Goal: Transaction & Acquisition: Purchase product/service

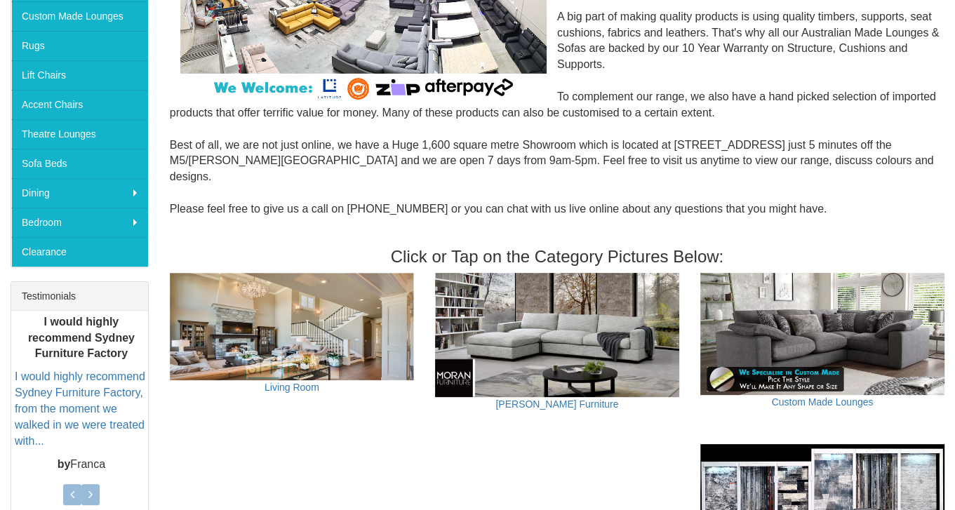
scroll to position [70, 0]
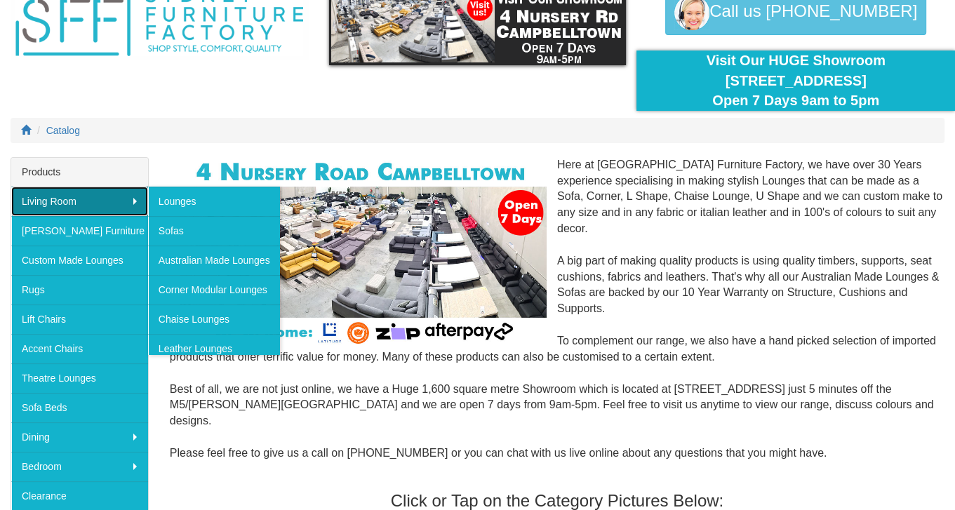
click at [76, 199] on link "Living Room" at bounding box center [79, 201] width 137 height 29
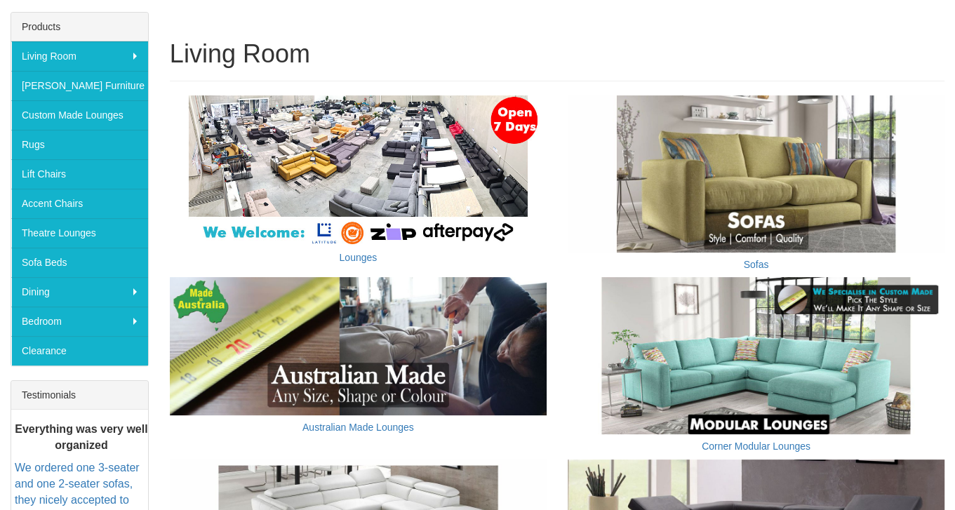
scroll to position [211, 0]
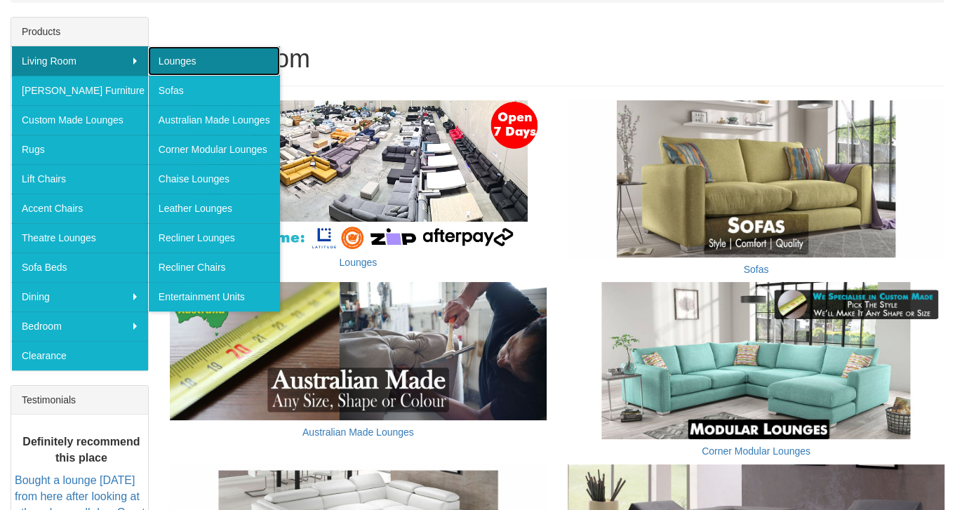
click at [200, 58] on link "Lounges" at bounding box center [214, 60] width 132 height 29
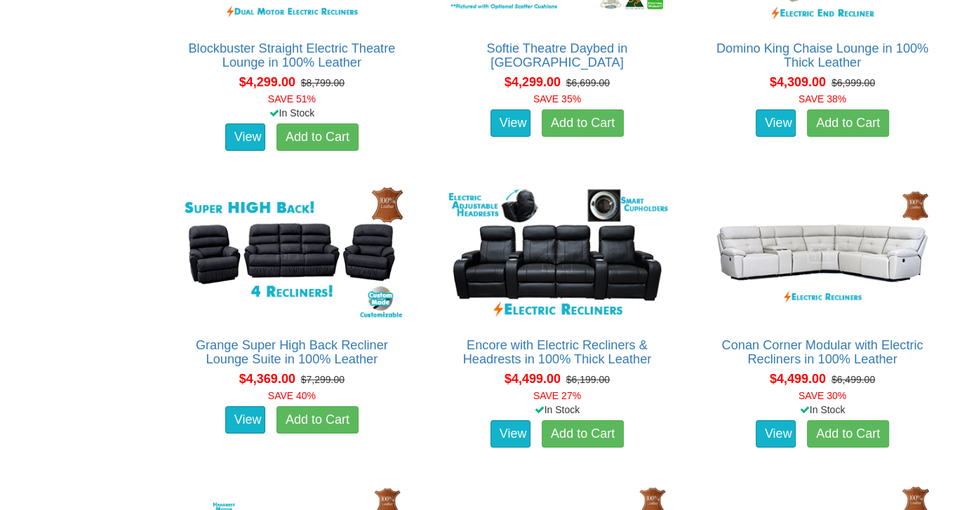
scroll to position [9615, 0]
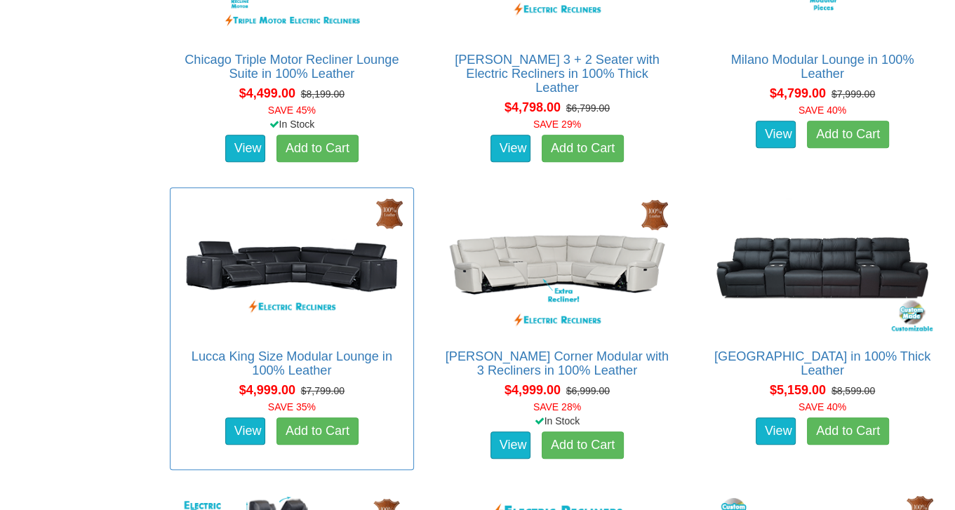
scroll to position [10107, 0]
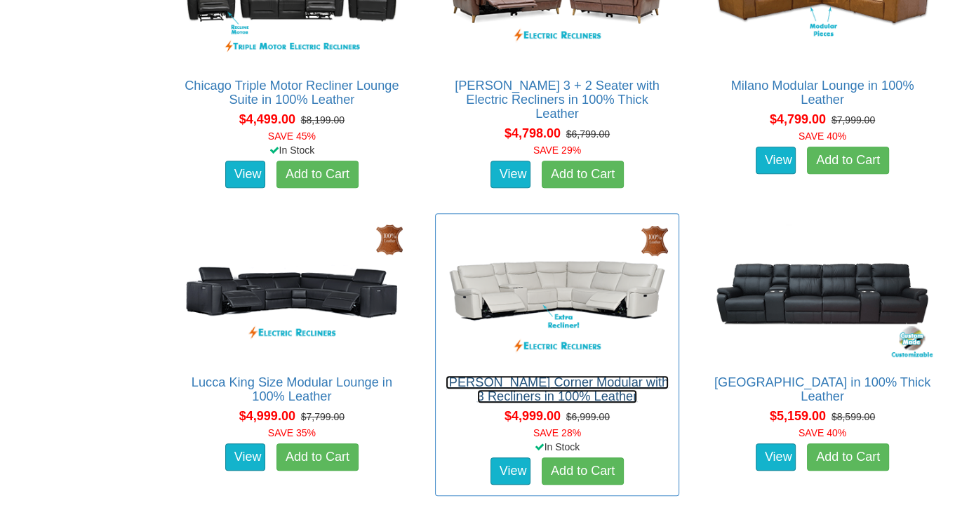
click at [607, 387] on link "[PERSON_NAME] Corner Modular with 3 Recliners in 100% Leather" at bounding box center [557, 389] width 223 height 28
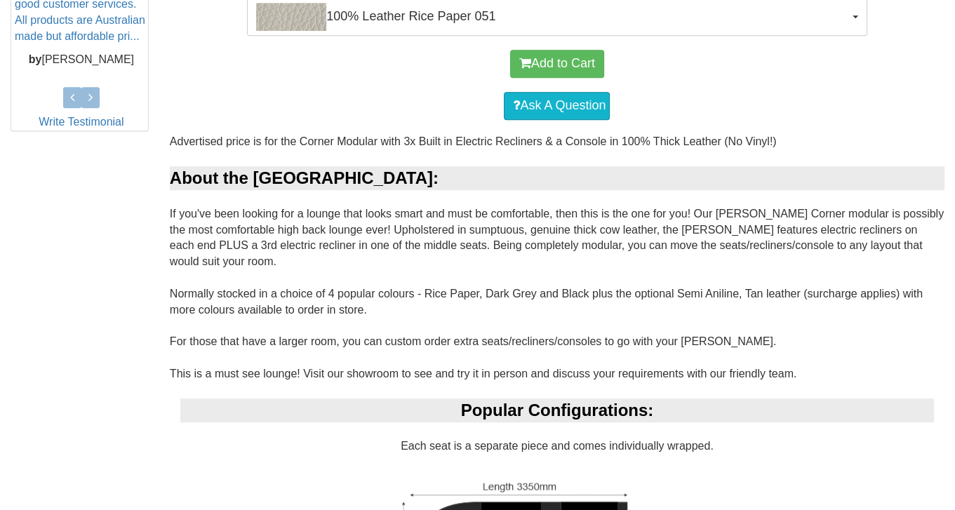
scroll to position [702, 0]
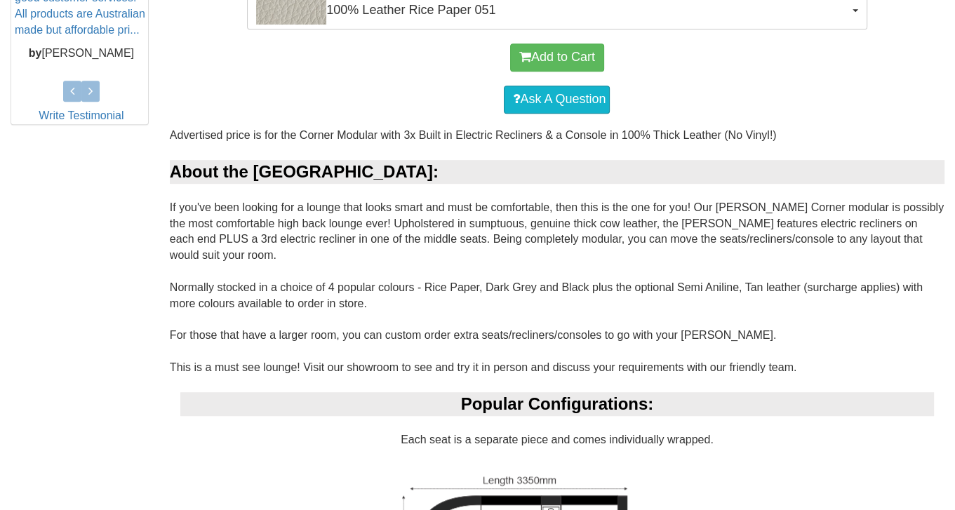
click at [114, 311] on div "[PERSON_NAME] Corner Modular with 3 Recliners in 100% Leather Was $6,999.00 NOW…" at bounding box center [477, 460] width 955 height 1869
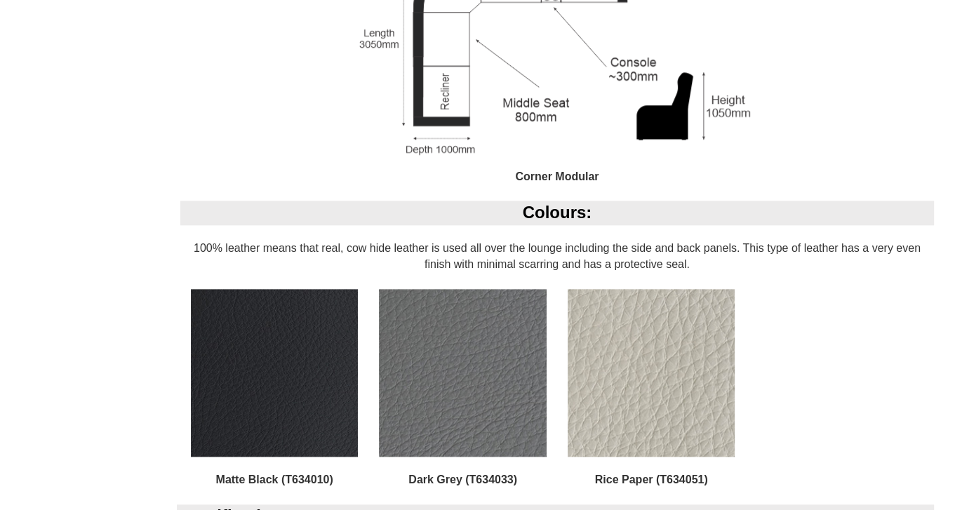
scroll to position [1263, 0]
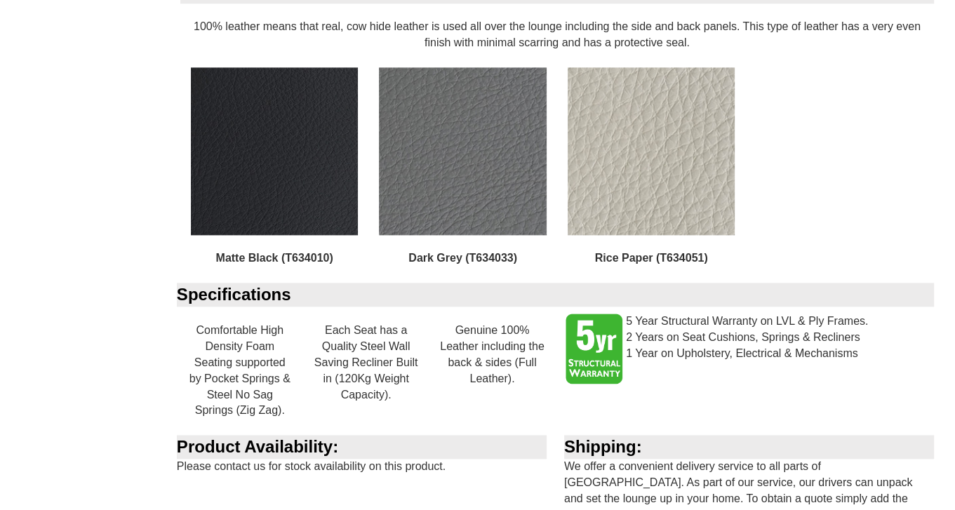
scroll to position [1474, 0]
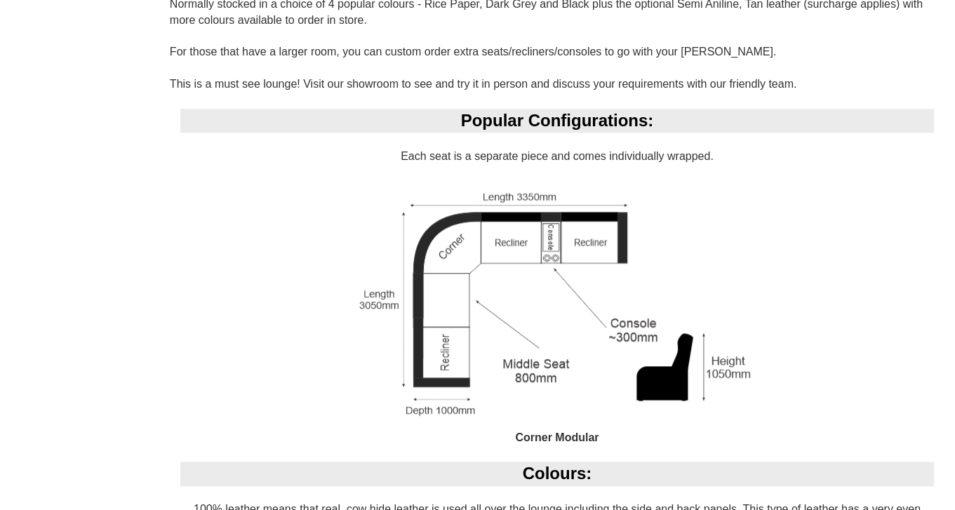
scroll to position [988, 0]
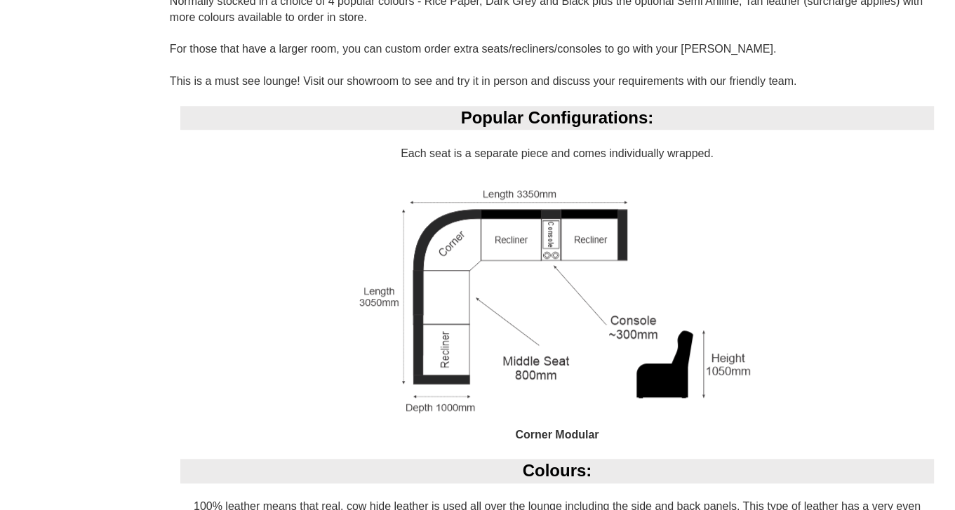
click at [150, 192] on div "[PERSON_NAME] Corner Modular with 3 Recliners in 100% Leather Was $6,999.00 NOW…" at bounding box center [477, 173] width 955 height 1869
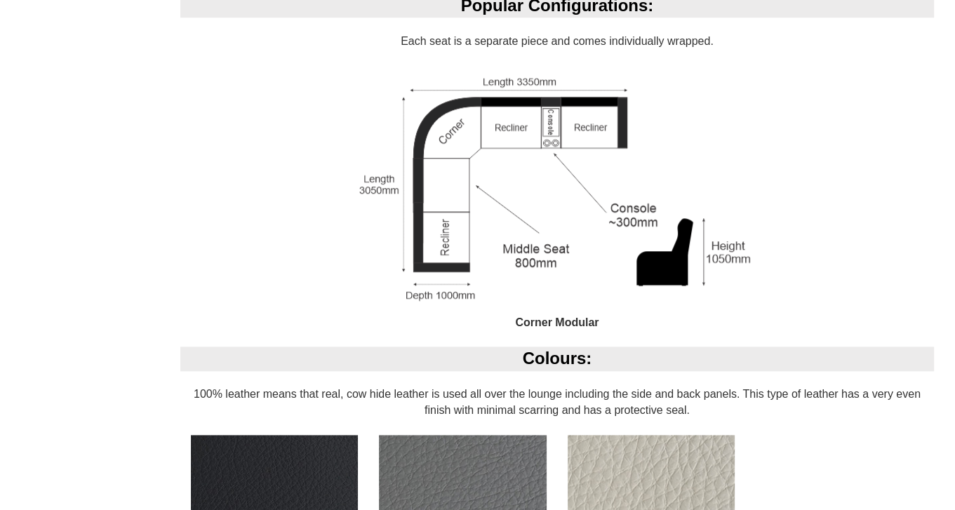
scroll to position [1058, 0]
